Goal: Task Accomplishment & Management: Use online tool/utility

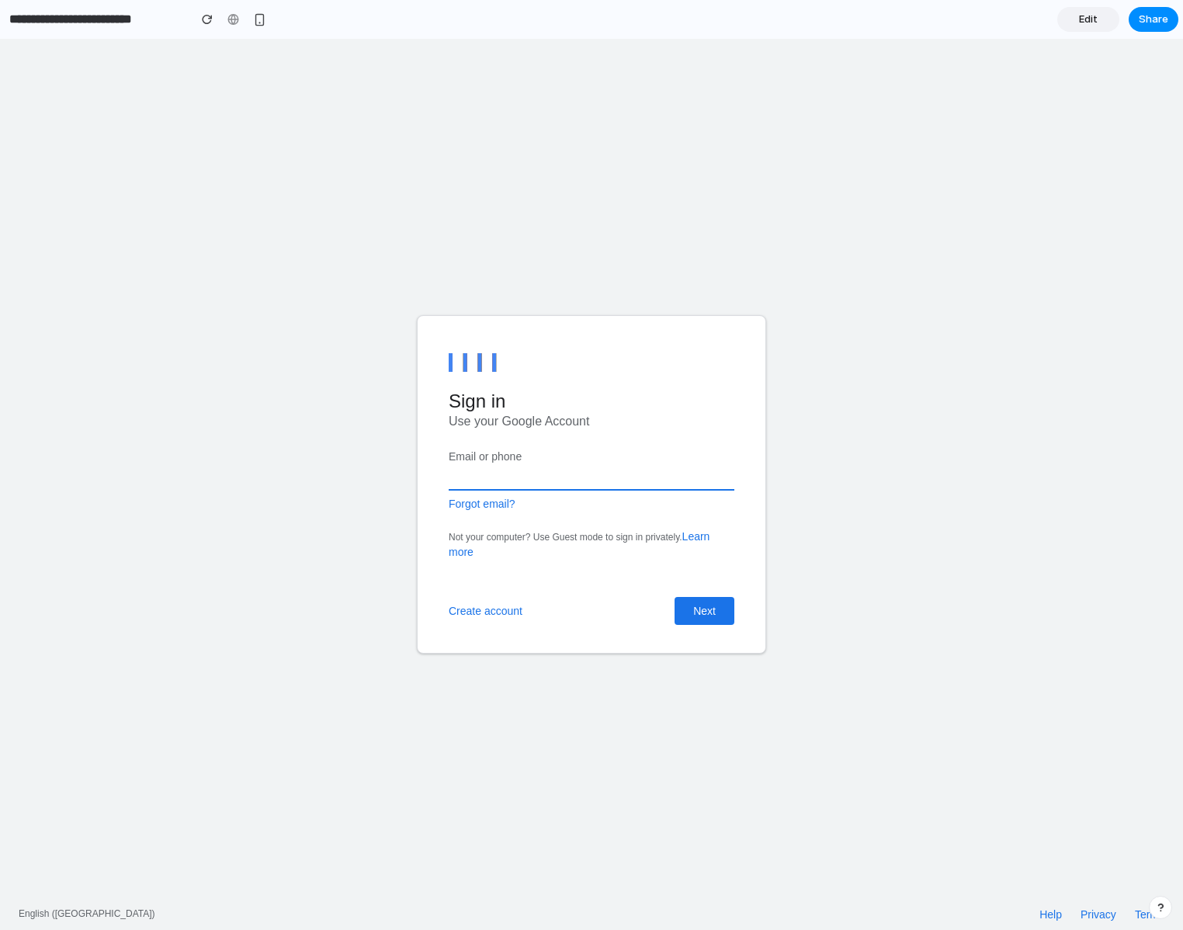
click at [587, 472] on input "Email or phone" at bounding box center [592, 476] width 286 height 27
type input "**********"
click at [690, 598] on button "Next" at bounding box center [704, 611] width 60 height 28
click at [706, 612] on button "Next" at bounding box center [704, 611] width 60 height 28
click at [698, 610] on button "Next" at bounding box center [704, 611] width 60 height 28
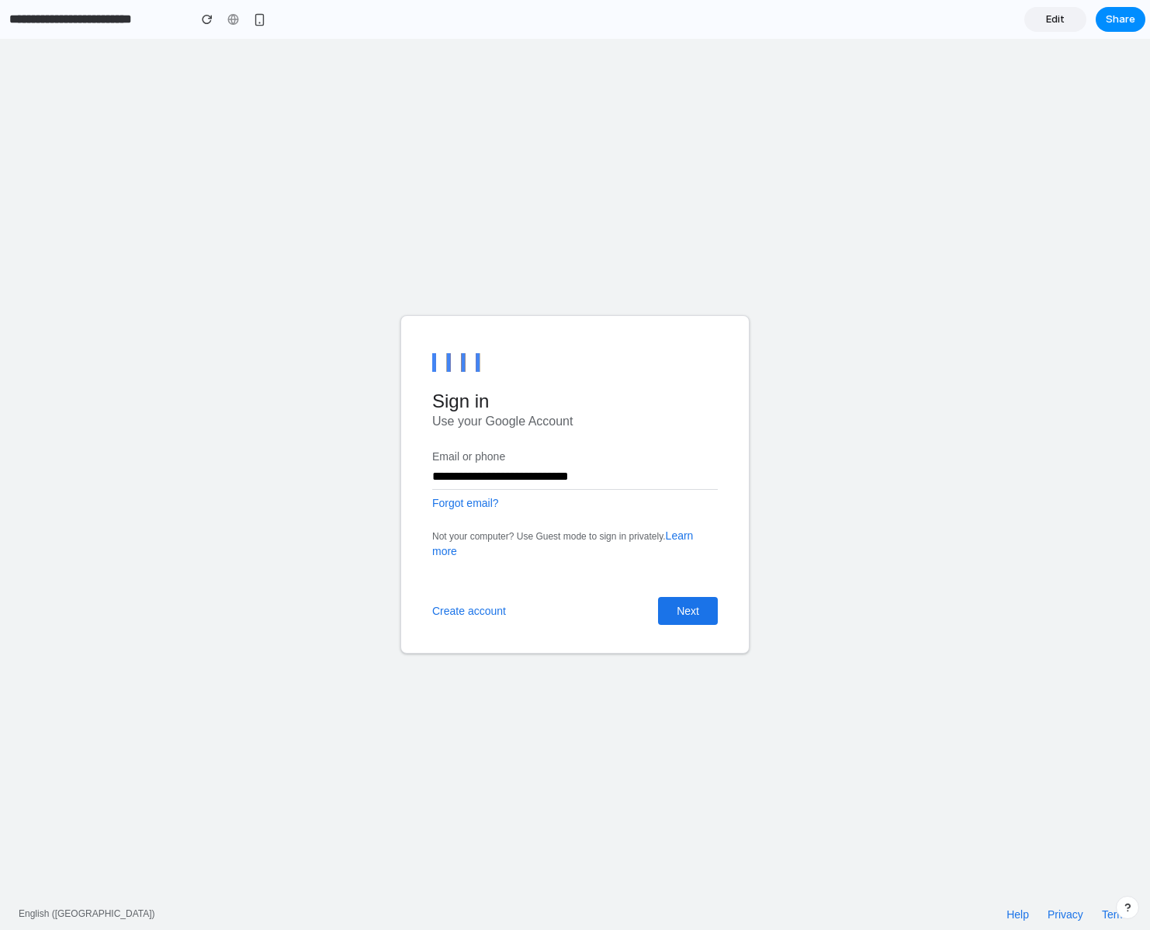
click at [584, 241] on body "**********" at bounding box center [575, 484] width 1150 height 891
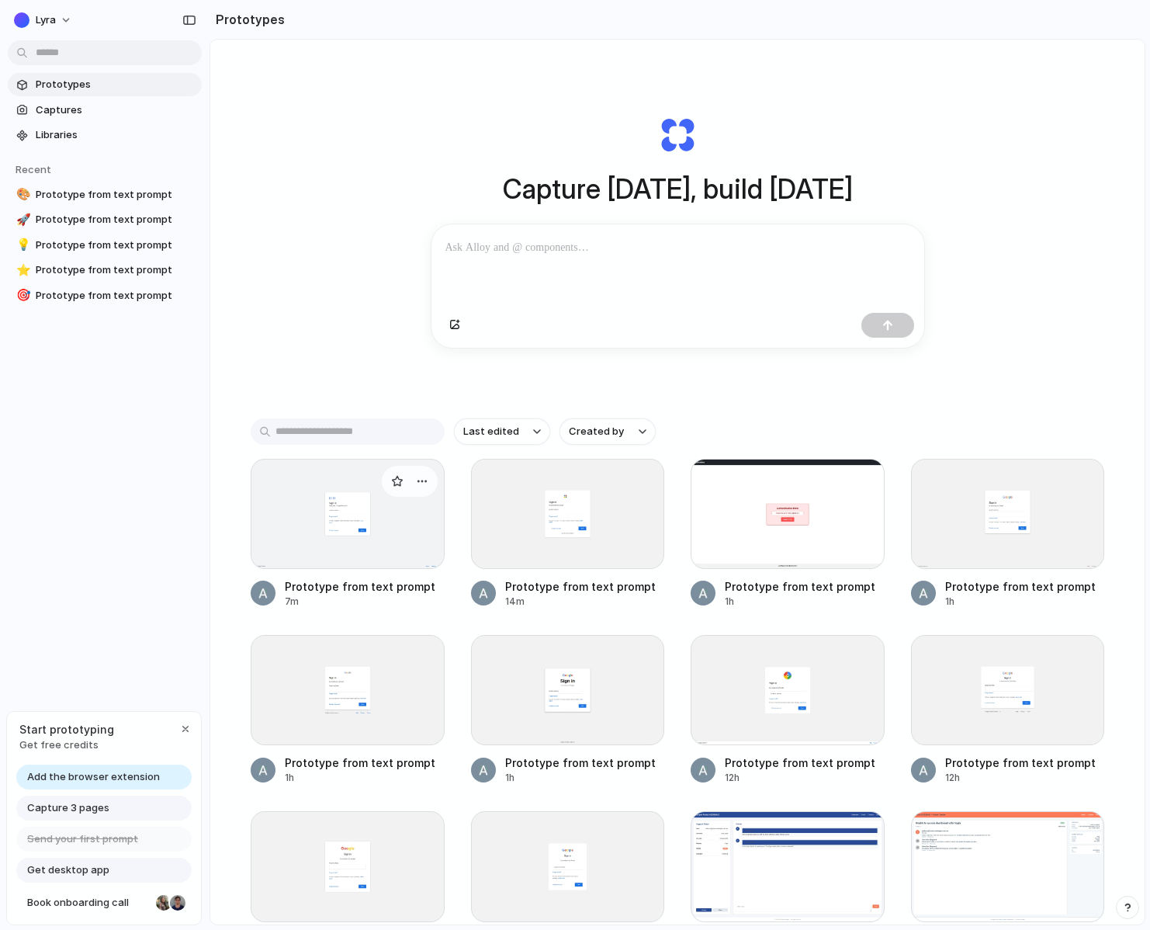
click at [324, 508] on div at bounding box center [348, 514] width 194 height 110
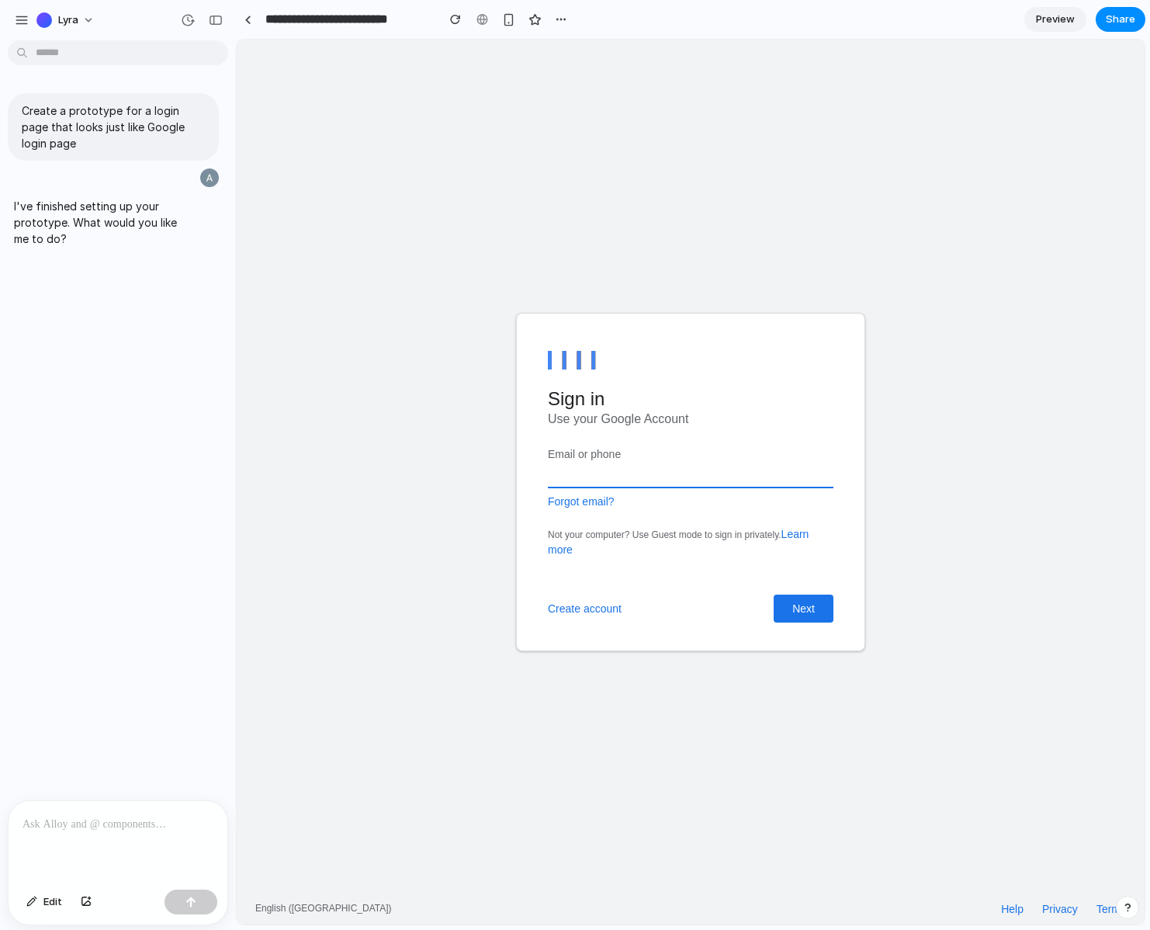
click at [657, 481] on input "Email or phone" at bounding box center [691, 474] width 286 height 27
click at [690, 431] on main "Sign in Use your Google Account Email or phone Forgot email? Not your computer?…" at bounding box center [690, 482] width 349 height 338
click at [669, 474] on input "Email or phone" at bounding box center [691, 474] width 286 height 27
drag, startPoint x: 617, startPoint y: 462, endPoint x: 576, endPoint y: 473, distance: 42.7
click at [616, 462] on input "Email or phone" at bounding box center [691, 474] width 286 height 27
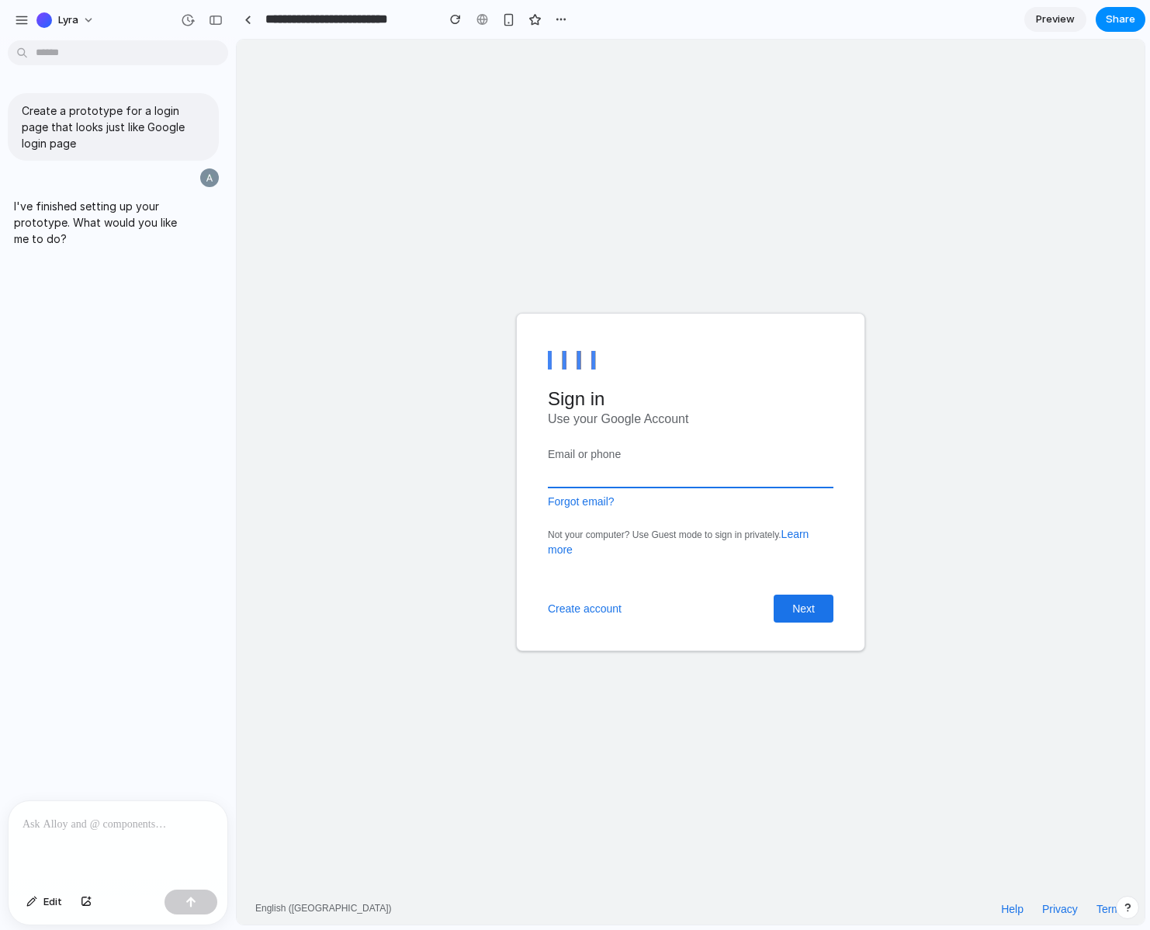
click at [564, 478] on input "Email or phone" at bounding box center [691, 474] width 286 height 27
click at [917, 351] on body "Sign in Use your Google Account Email or phone Forgot email? Not your computer?…" at bounding box center [691, 482] width 908 height 885
